Goal: Information Seeking & Learning: Find specific fact

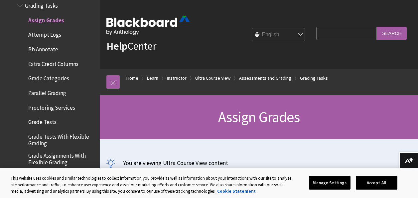
click at [345, 33] on input "Search Query" at bounding box center [347, 33] width 61 height 13
type input "recover deleted attempt"
click at [377, 27] on input "Search" at bounding box center [392, 33] width 30 height 13
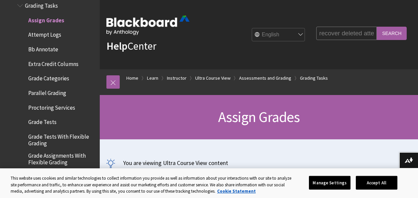
click at [386, 33] on input "Search" at bounding box center [392, 33] width 30 height 13
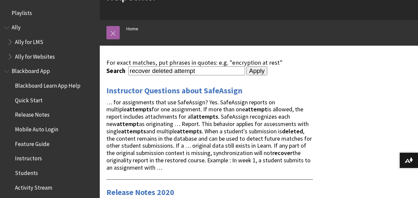
scroll to position [50, 0]
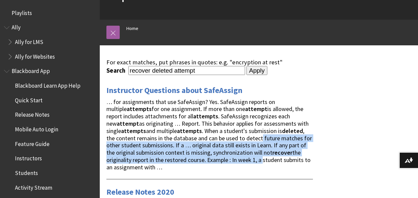
drag, startPoint x: 231, startPoint y: 139, endPoint x: 261, endPoint y: 156, distance: 34.3
click at [261, 156] on span "… for assignments that use SafeAssign? Yes. SafeAssign reports on multiple atte…" at bounding box center [210, 134] width 206 height 73
drag, startPoint x: 261, startPoint y: 156, endPoint x: 209, endPoint y: 90, distance: 84.4
click at [209, 90] on link "Instructor Questions about SafeAssign" at bounding box center [175, 90] width 136 height 11
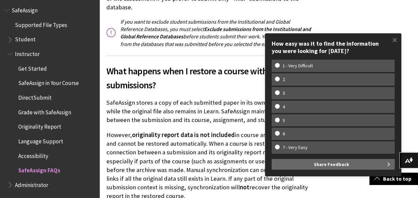
scroll to position [1005, 0]
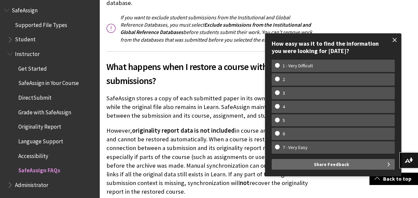
click at [394, 39] on span at bounding box center [395, 40] width 14 height 14
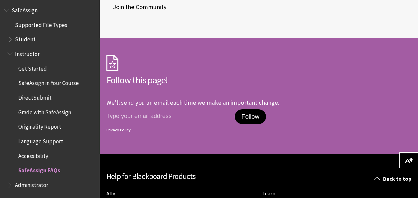
scroll to position [1840, 0]
